Goal: Navigation & Orientation: Find specific page/section

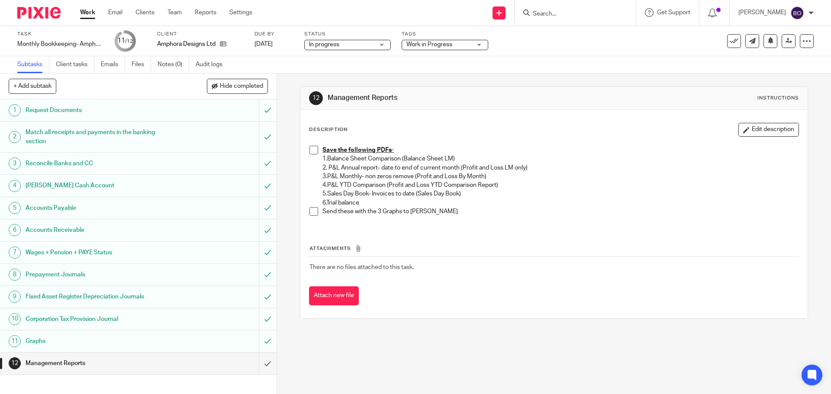
click at [550, 14] on input "Search" at bounding box center [571, 14] width 78 height 8
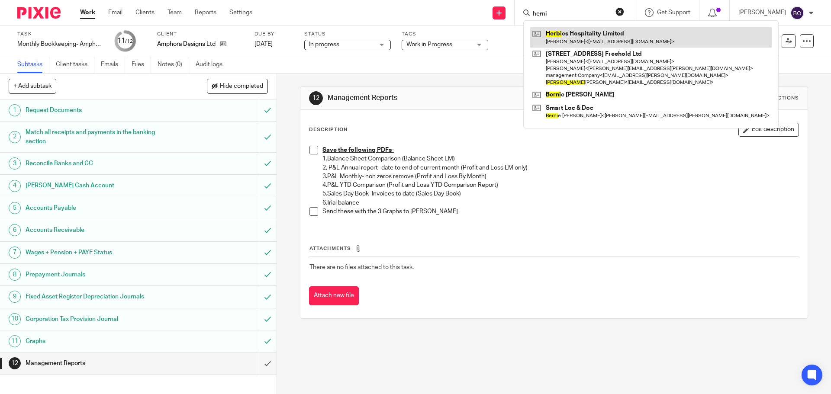
type input "herni"
click at [595, 32] on link at bounding box center [651, 37] width 242 height 20
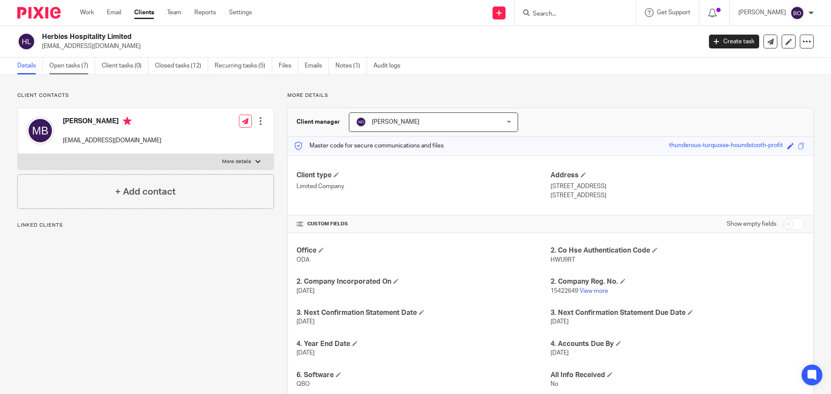
click at [67, 65] on link "Open tasks (7)" at bounding box center [72, 66] width 46 height 17
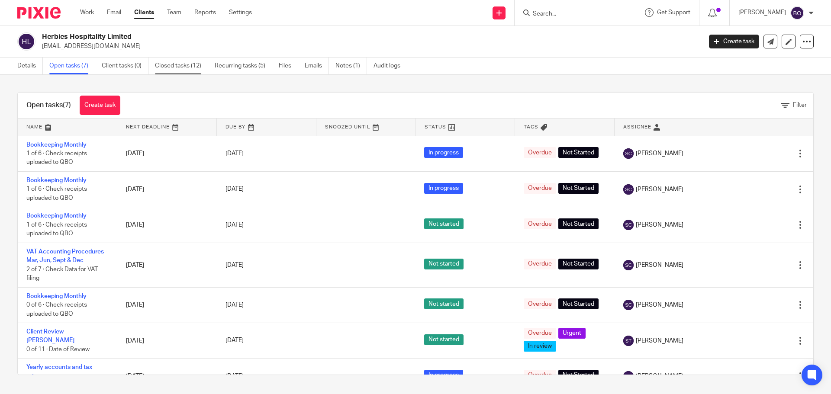
click at [166, 67] on link "Closed tasks (12)" at bounding box center [181, 66] width 53 height 17
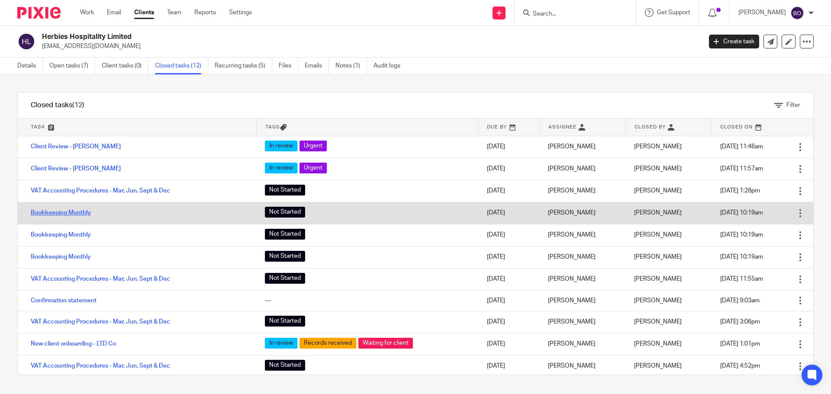
click at [81, 216] on link "Bookkeeping Monthly" at bounding box center [61, 213] width 60 height 6
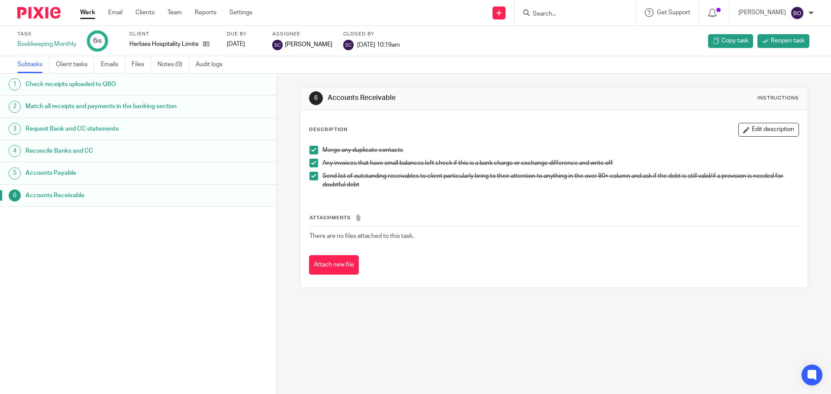
click at [81, 85] on h1 "Check receipts uploaded to QBO" at bounding box center [107, 84] width 162 height 13
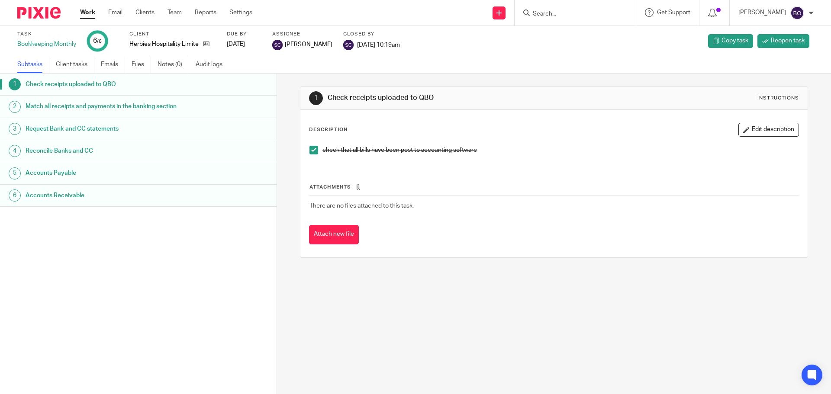
click at [84, 107] on h1 "Match all receipts and payments in the banking section" at bounding box center [107, 106] width 162 height 13
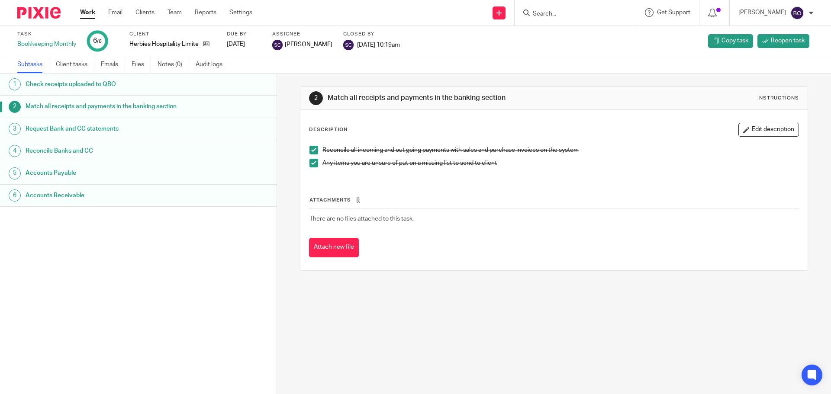
click at [86, 130] on h1 "Request Bank and CC statements" at bounding box center [107, 129] width 162 height 13
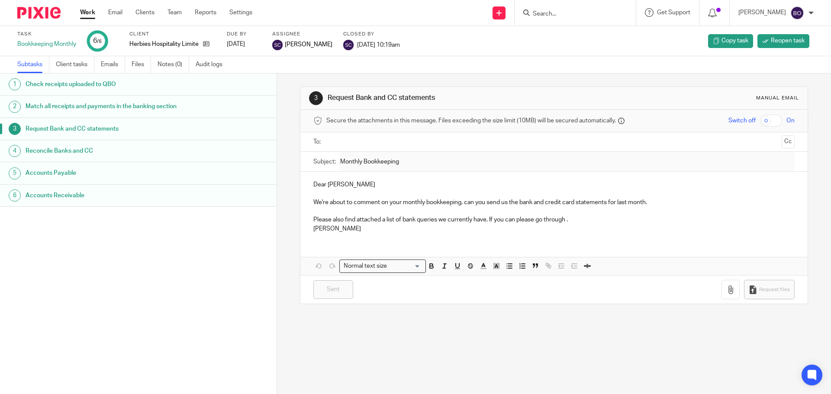
click at [86, 149] on h1 "Reconcile Banks and CC" at bounding box center [107, 151] width 162 height 13
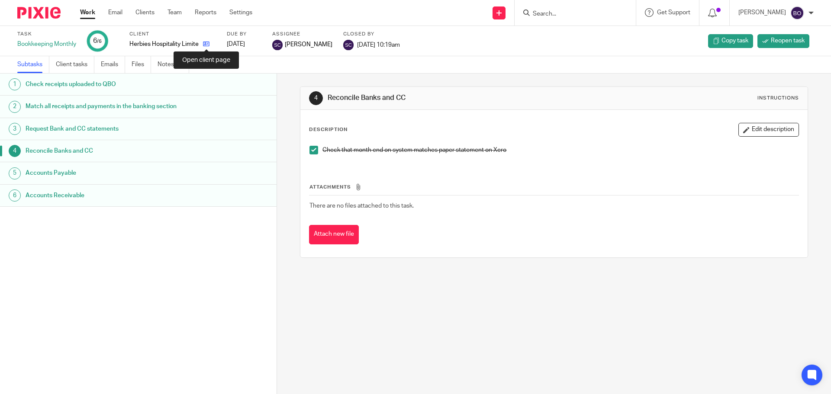
click at [207, 45] on icon at bounding box center [206, 44] width 6 height 6
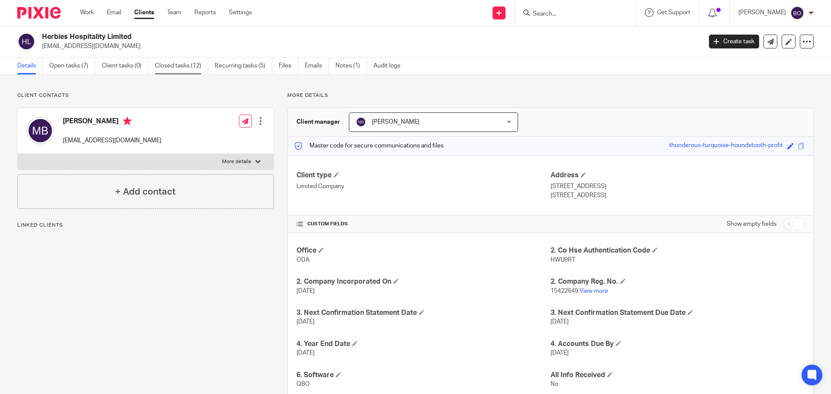
click at [171, 67] on link "Closed tasks (12)" at bounding box center [181, 66] width 53 height 17
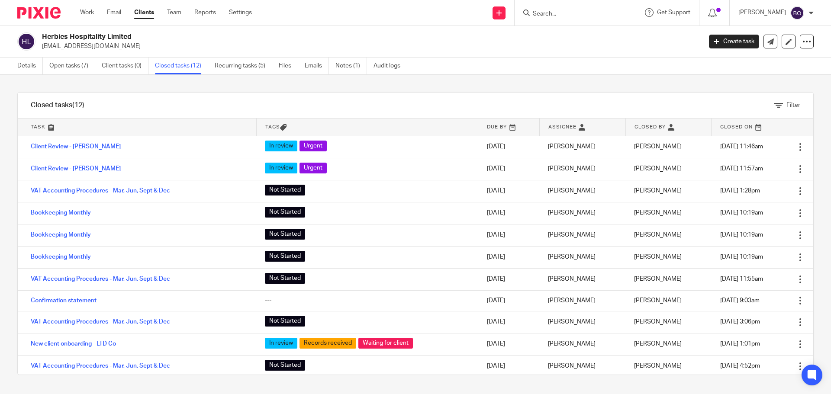
scroll to position [25, 0]
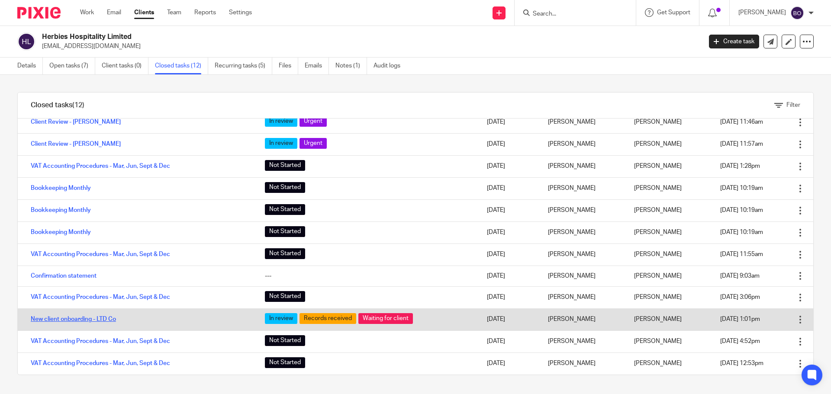
click at [94, 320] on link "New client onboarding - LTD Co" at bounding box center [73, 319] width 85 height 6
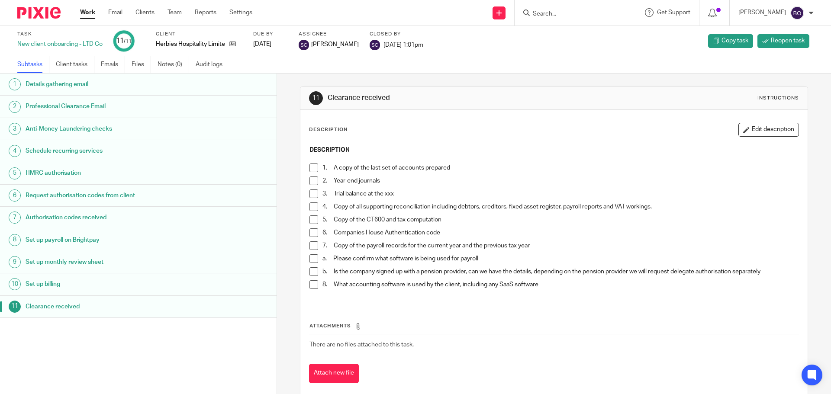
click at [81, 85] on h1 "Details gathering email" at bounding box center [107, 84] width 162 height 13
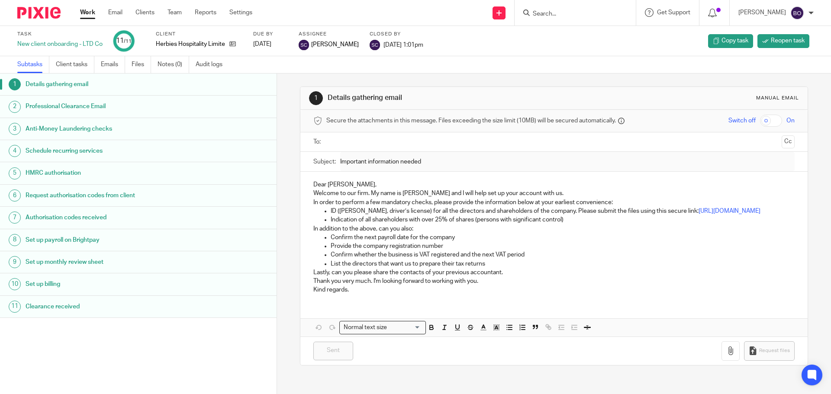
click at [72, 106] on h1 "Professional Clearance Email" at bounding box center [107, 106] width 162 height 13
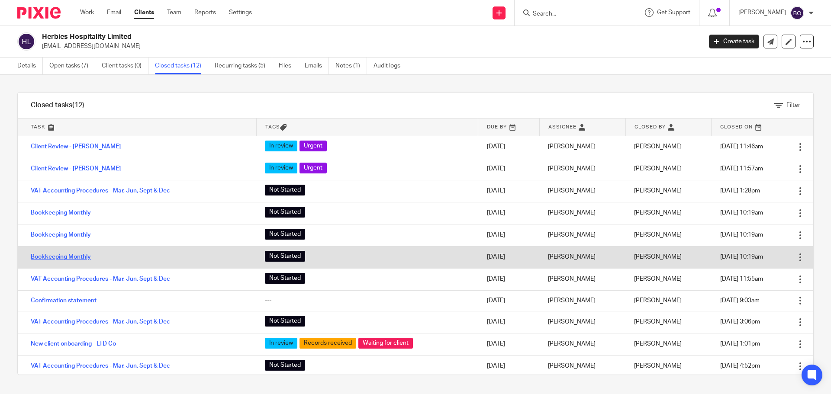
click at [84, 255] on link "Bookkeeping Monthly" at bounding box center [61, 257] width 60 height 6
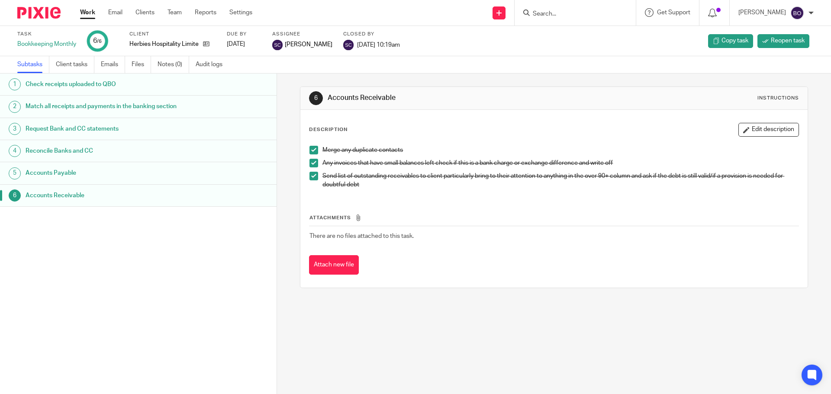
click at [84, 14] on link "Work" at bounding box center [87, 12] width 15 height 9
